Goal: Task Accomplishment & Management: Manage account settings

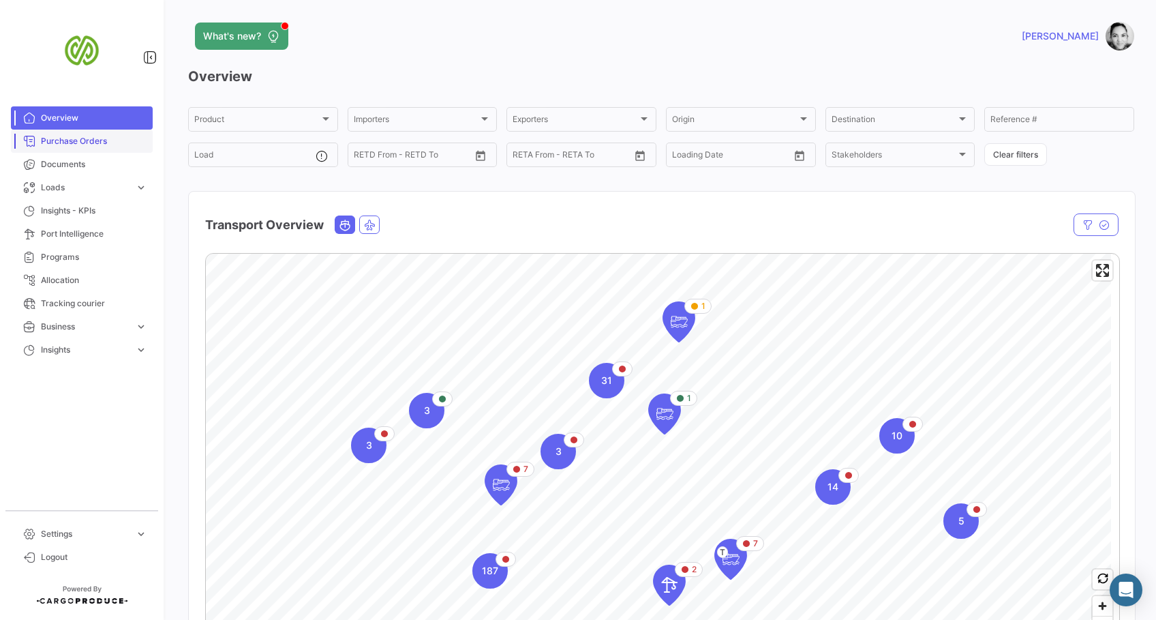
click at [76, 142] on span "Purchase Orders" at bounding box center [94, 141] width 106 height 12
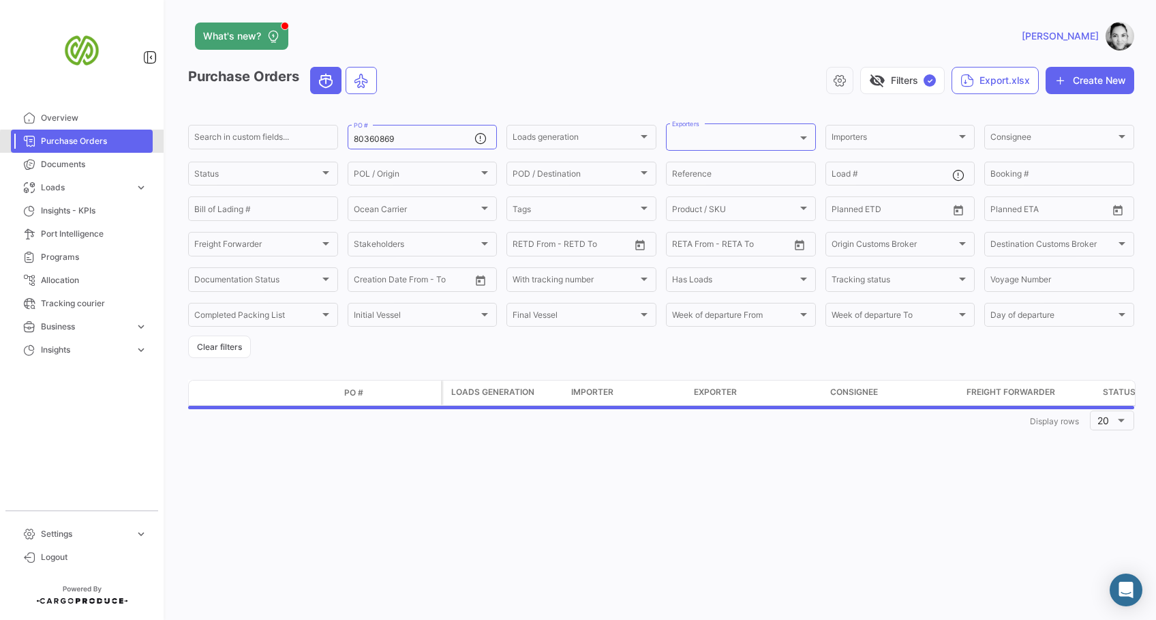
click at [82, 142] on span "Purchase Orders" at bounding box center [94, 141] width 106 height 12
click at [415, 138] on input "80360869" at bounding box center [414, 138] width 121 height 10
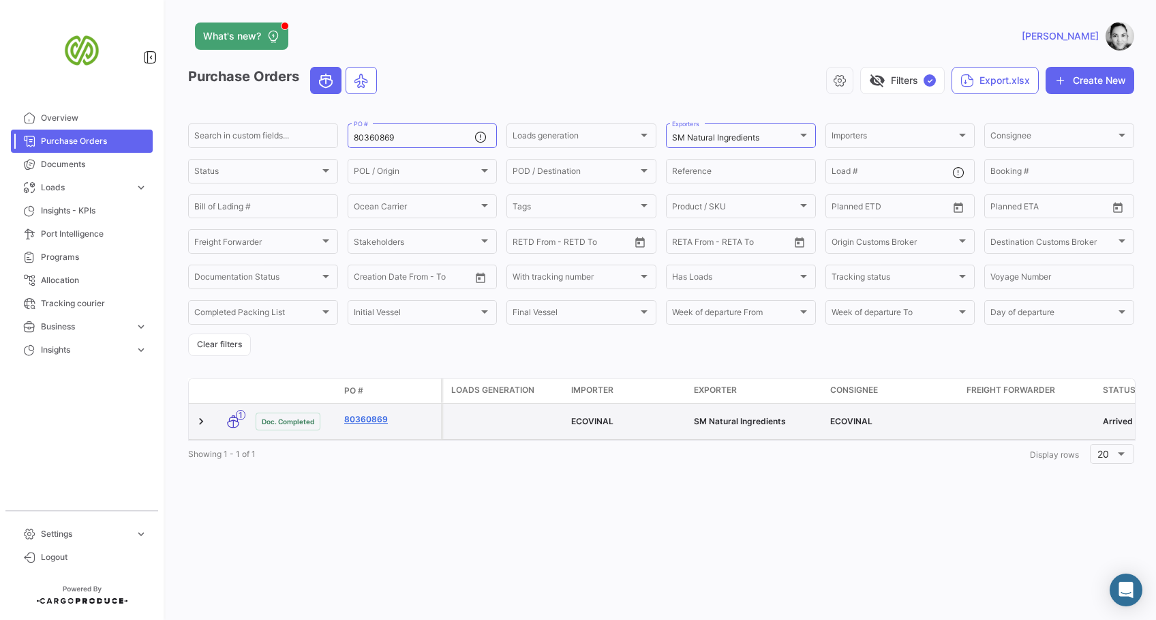
click at [367, 419] on link "80360869" at bounding box center [389, 419] width 91 height 12
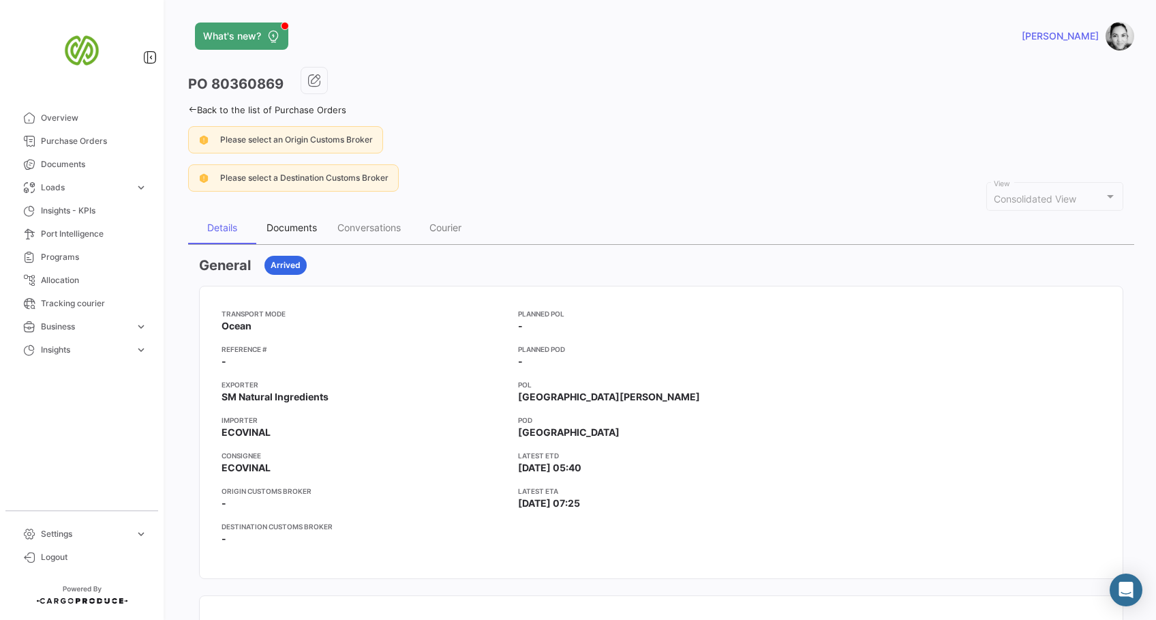
click at [289, 226] on div "Documents" at bounding box center [292, 228] width 50 height 12
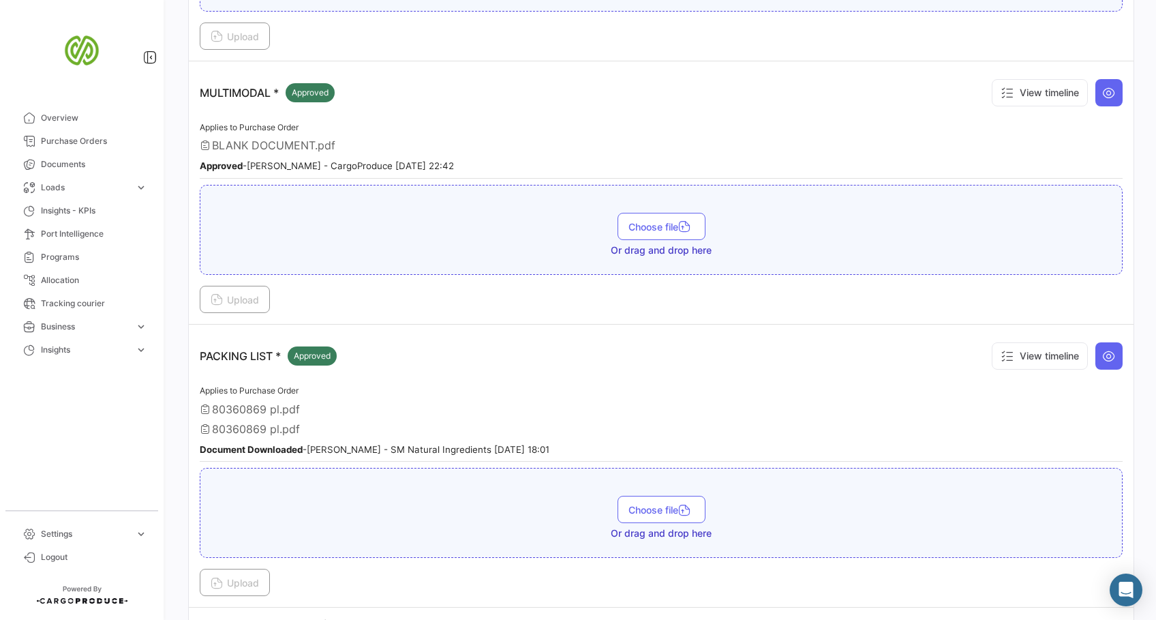
scroll to position [1648, 0]
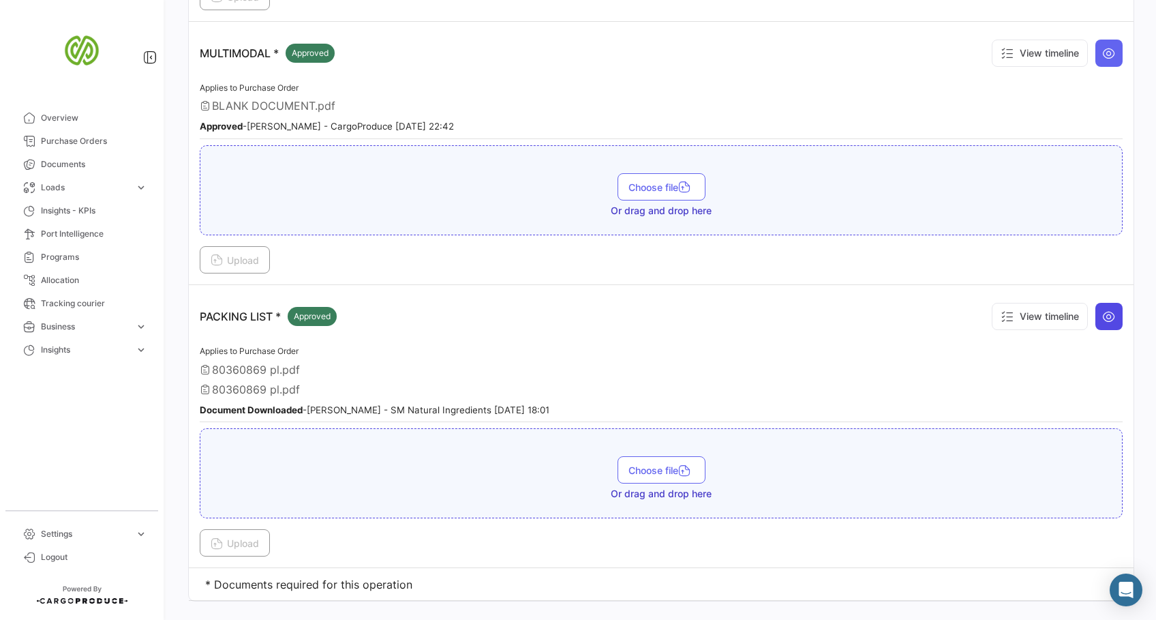
click at [1102, 309] on icon at bounding box center [1109, 316] width 14 height 14
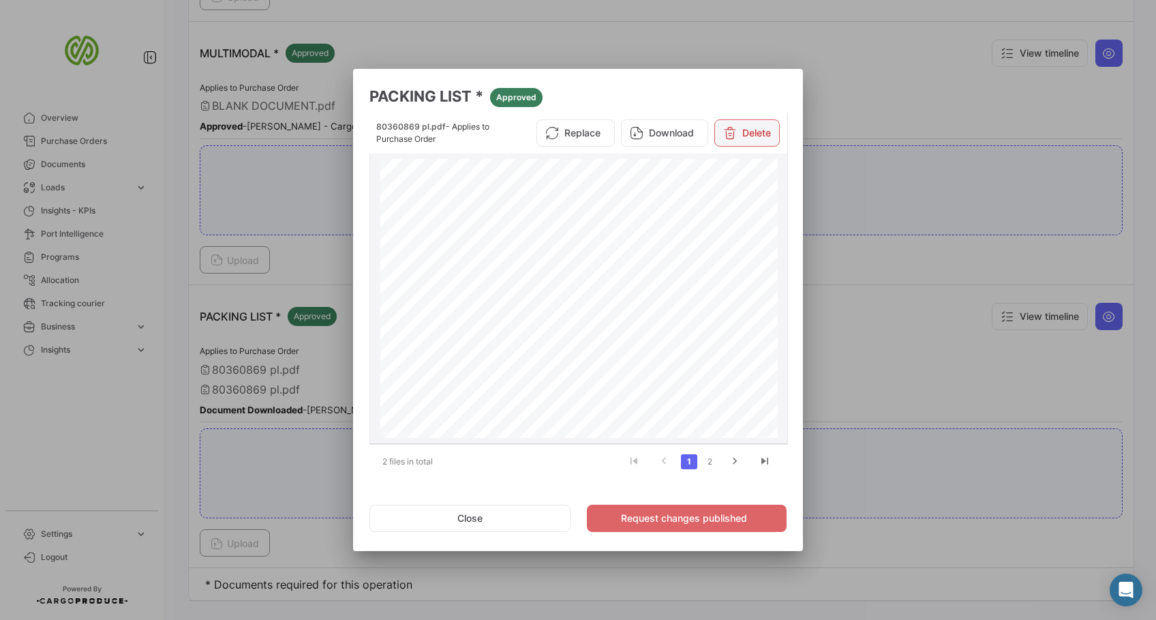
click at [730, 127] on icon at bounding box center [730, 133] width 14 height 14
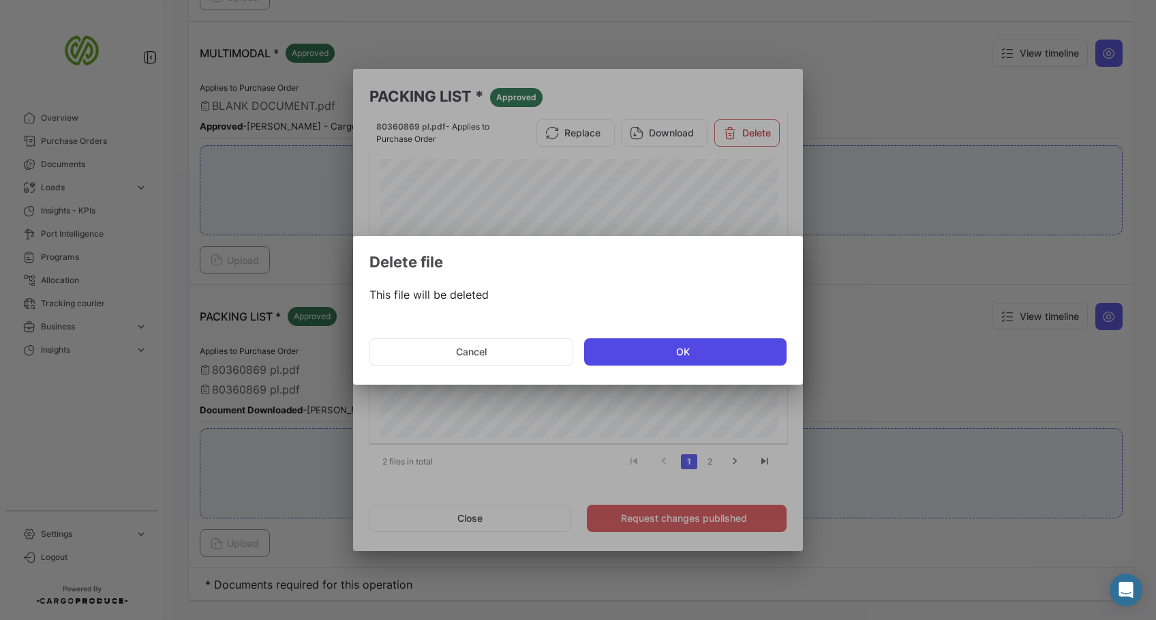
click at [670, 356] on button "OK" at bounding box center [685, 351] width 202 height 27
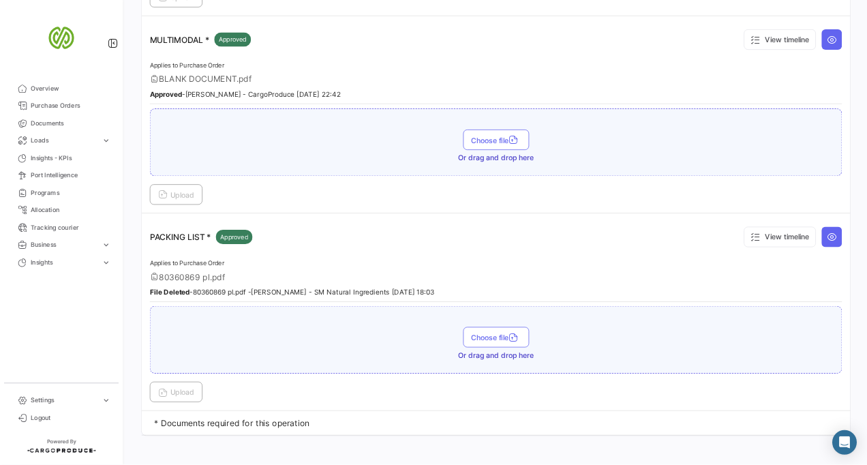
scroll to position [1630, 0]
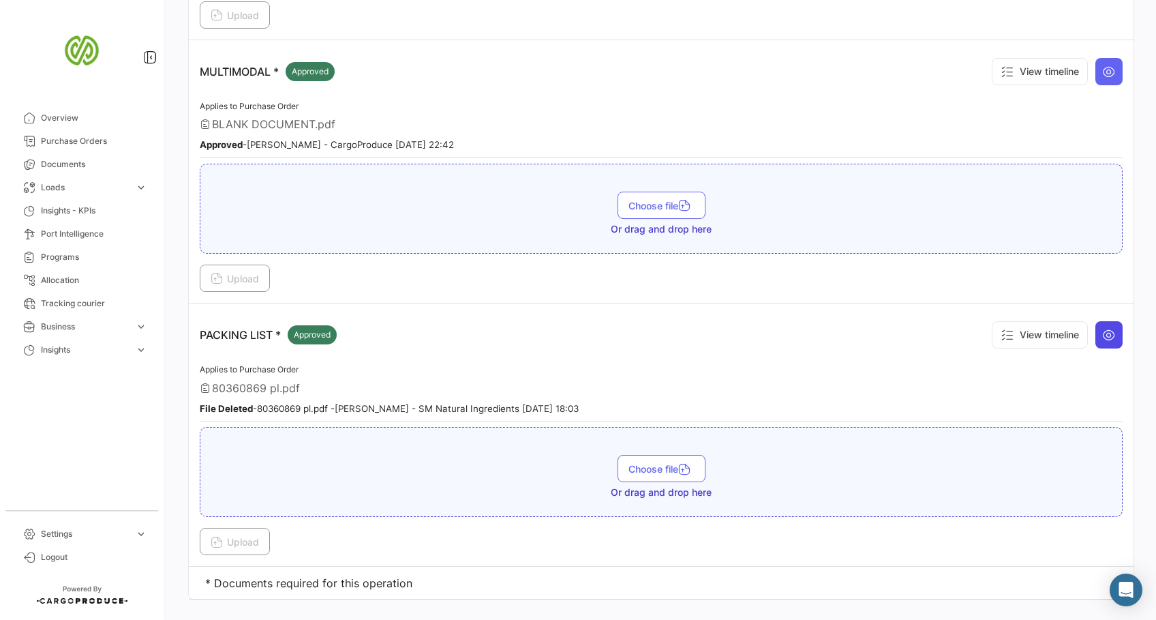
click at [1095, 321] on button at bounding box center [1108, 334] width 27 height 27
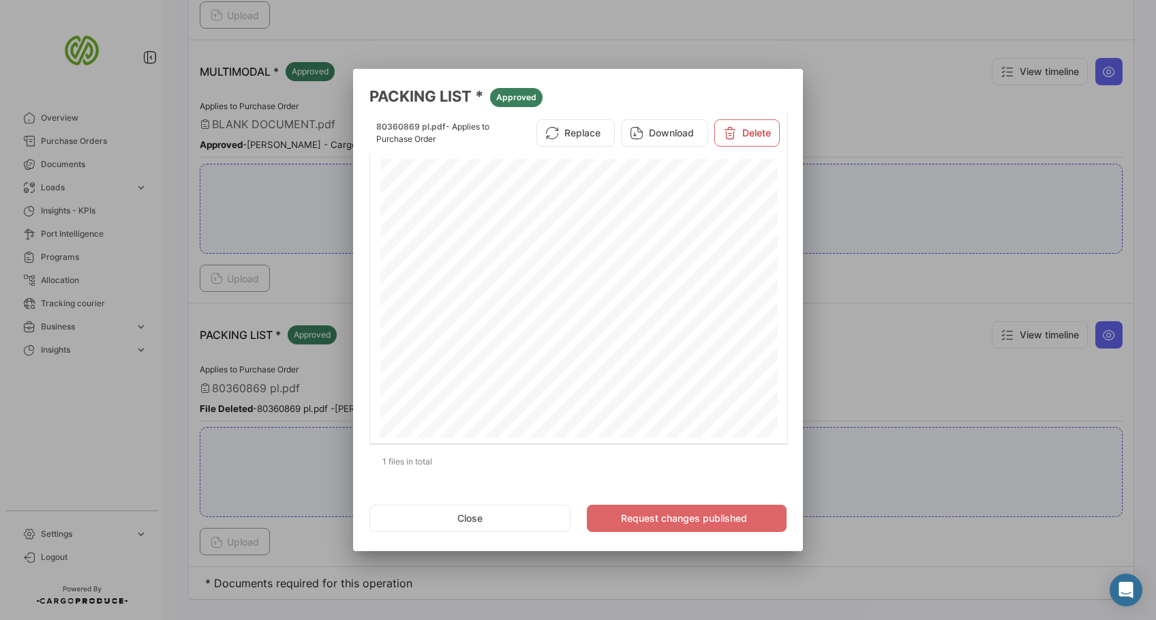
click at [944, 333] on div at bounding box center [578, 310] width 1156 height 620
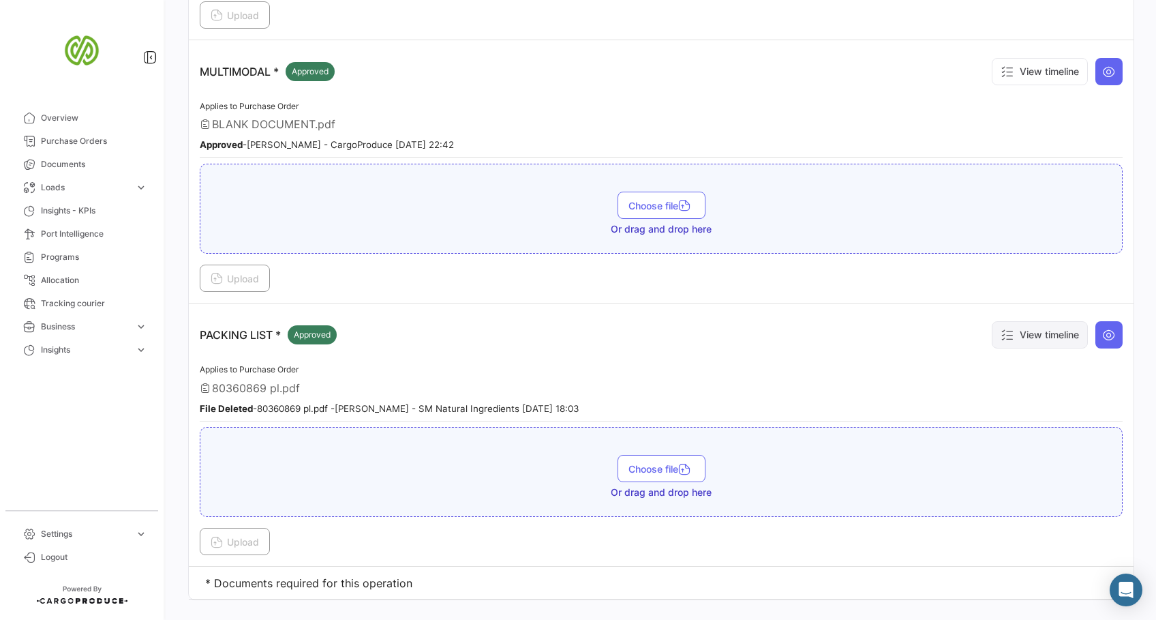
click at [1025, 321] on button "View timeline" at bounding box center [1040, 334] width 96 height 27
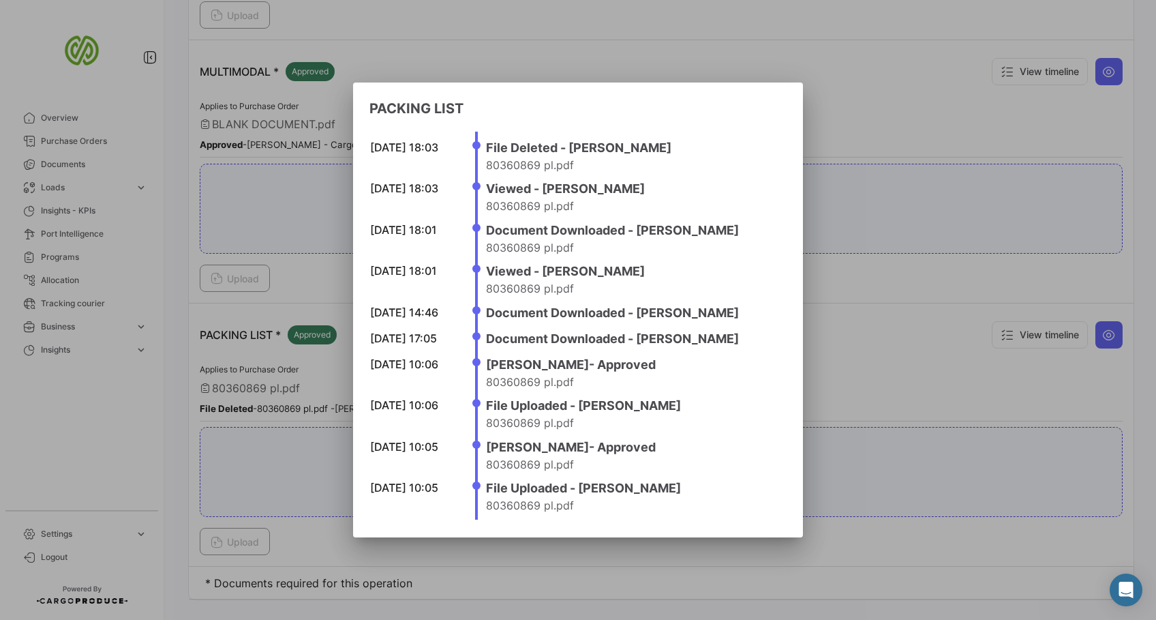
click at [1022, 352] on div at bounding box center [578, 310] width 1156 height 620
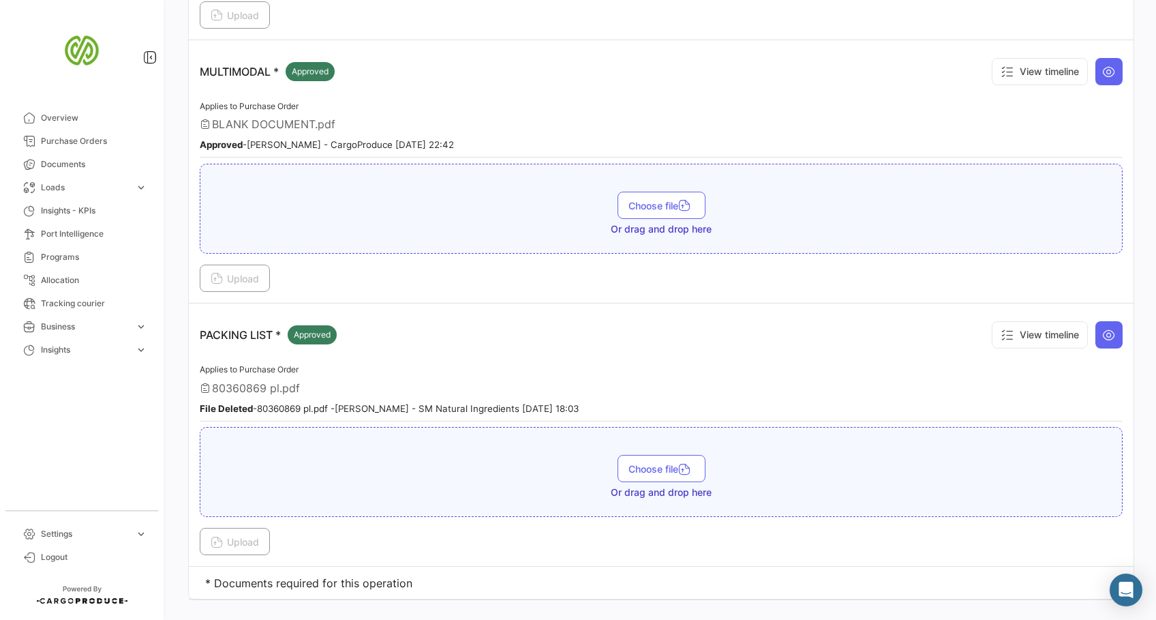
click at [267, 325] on p "PACKING LIST * Approved" at bounding box center [268, 334] width 137 height 19
click at [1102, 328] on icon at bounding box center [1109, 335] width 14 height 14
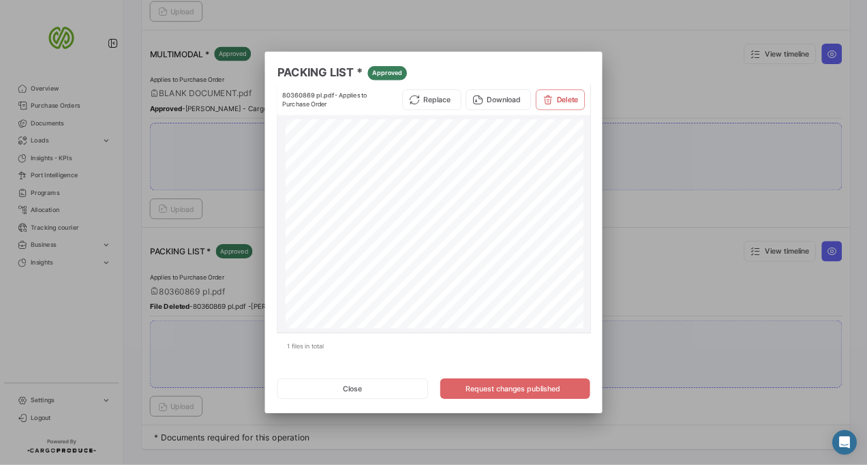
scroll to position [1629, 0]
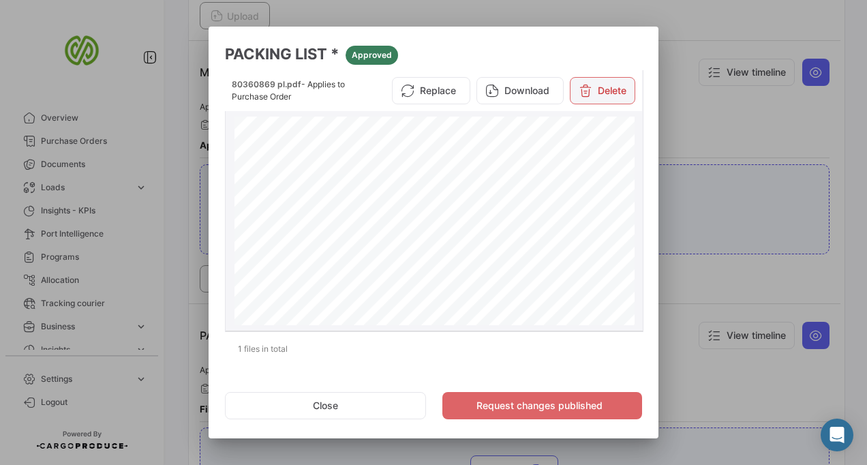
click at [589, 89] on icon at bounding box center [586, 91] width 14 height 14
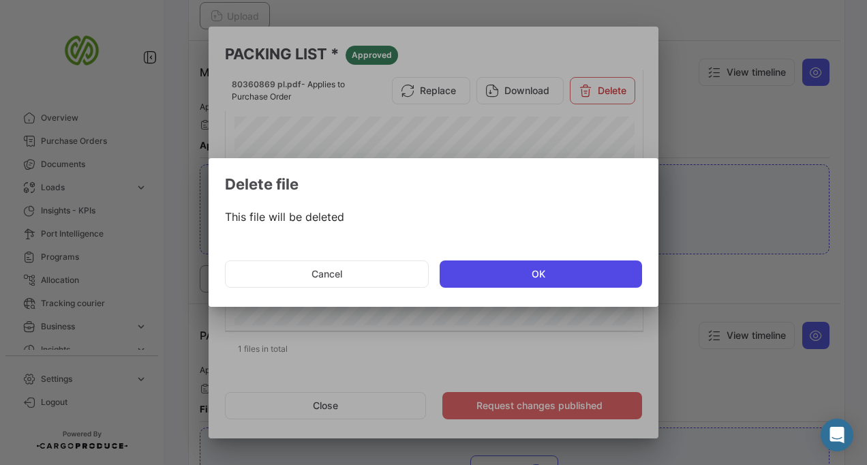
click at [562, 270] on button "OK" at bounding box center [541, 273] width 202 height 27
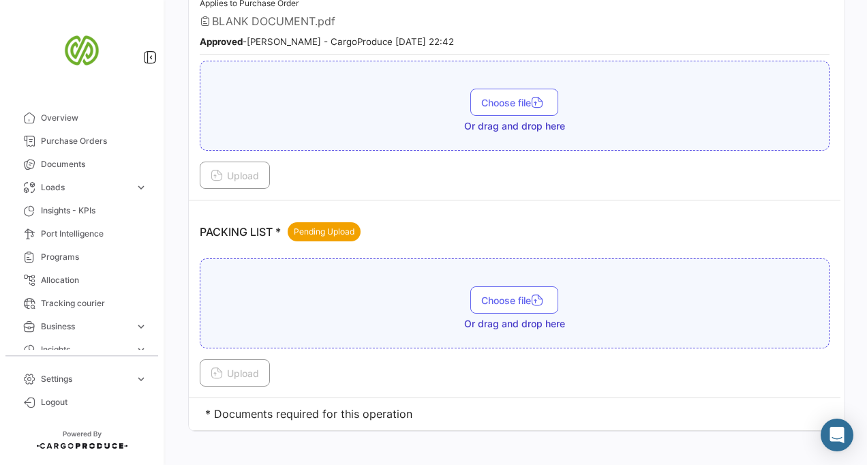
scroll to position [1733, 0]
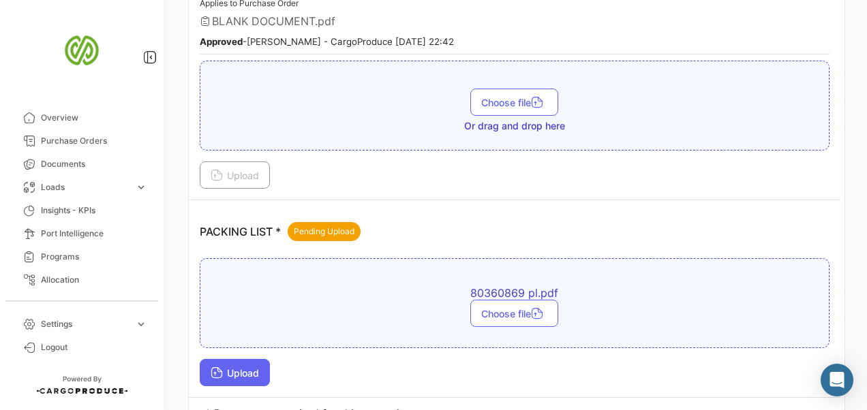
click at [252, 367] on span "Upload" at bounding box center [235, 373] width 48 height 12
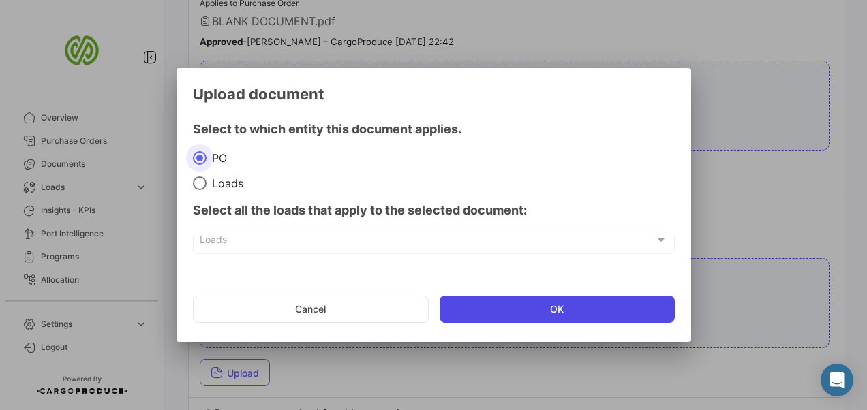
click at [560, 305] on button "OK" at bounding box center [557, 309] width 235 height 27
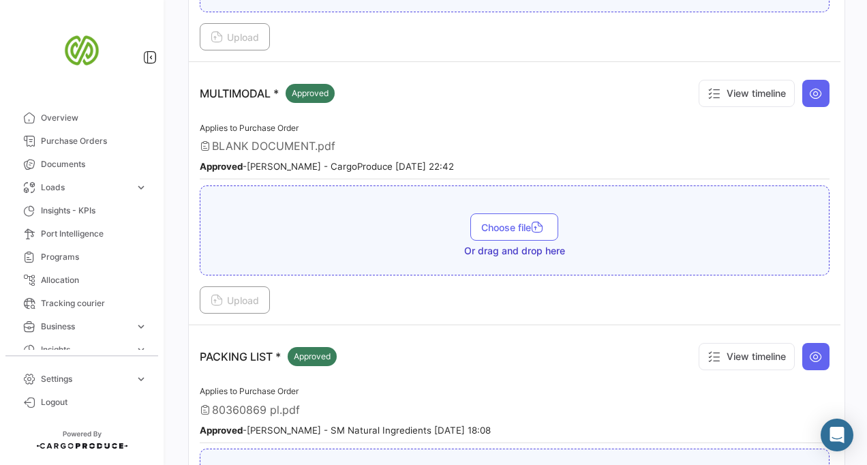
scroll to position [1460, 0]
